Goal: Task Accomplishment & Management: Manage account settings

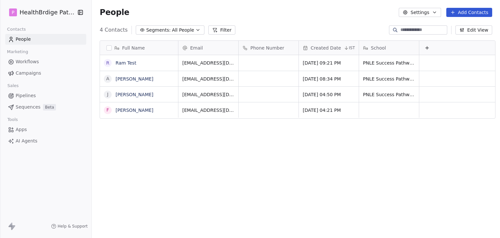
scroll to position [204, 406]
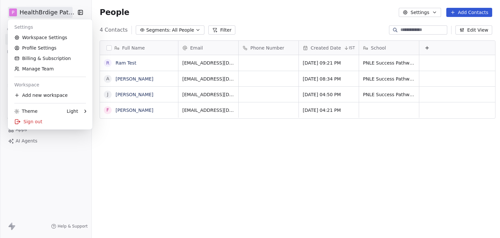
click at [30, 15] on html "P HealthBrdige Pathways Contacts People Marketing Workflows Campaigns Sales Pip…" at bounding box center [250, 119] width 500 height 238
click at [279, 28] on html "P HealthBrdige Pathways Contacts People Marketing Workflows Campaigns Sales Pip…" at bounding box center [250, 119] width 500 height 238
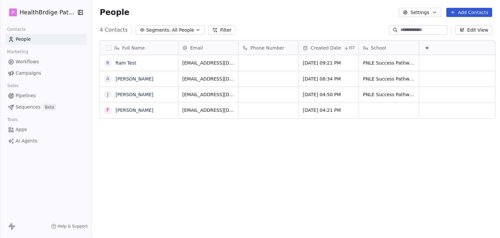
click at [38, 62] on span "Workflows" at bounding box center [27, 61] width 23 height 7
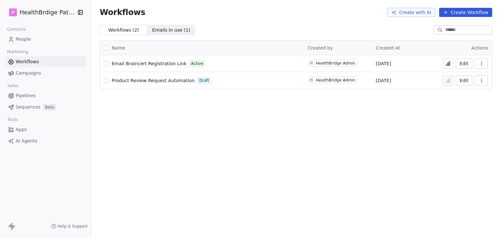
click at [57, 13] on html "P HealthBrdige Pathways Contacts People Marketing Workflows Campaigns Sales Pip…" at bounding box center [250, 119] width 500 height 238
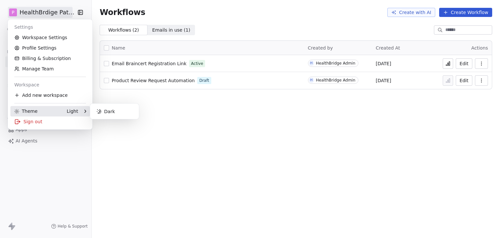
click at [42, 116] on div "Theme Light" at bounding box center [49, 111] width 79 height 10
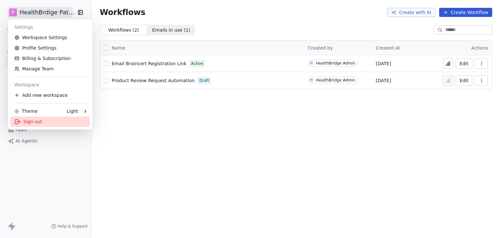
click at [42, 120] on div "Sign out" at bounding box center [49, 121] width 79 height 10
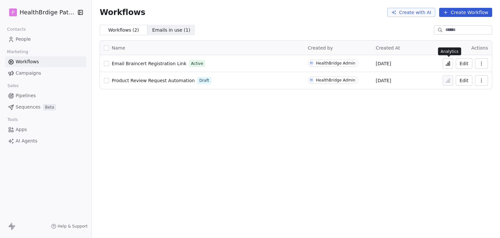
click at [450, 62] on icon at bounding box center [447, 63] width 5 height 5
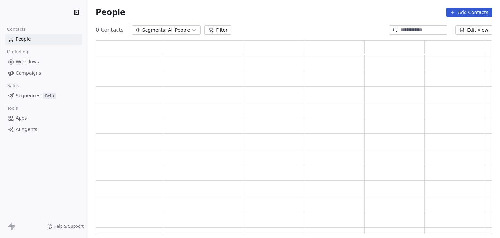
scroll to position [188, 391]
